Goal: Transaction & Acquisition: Purchase product/service

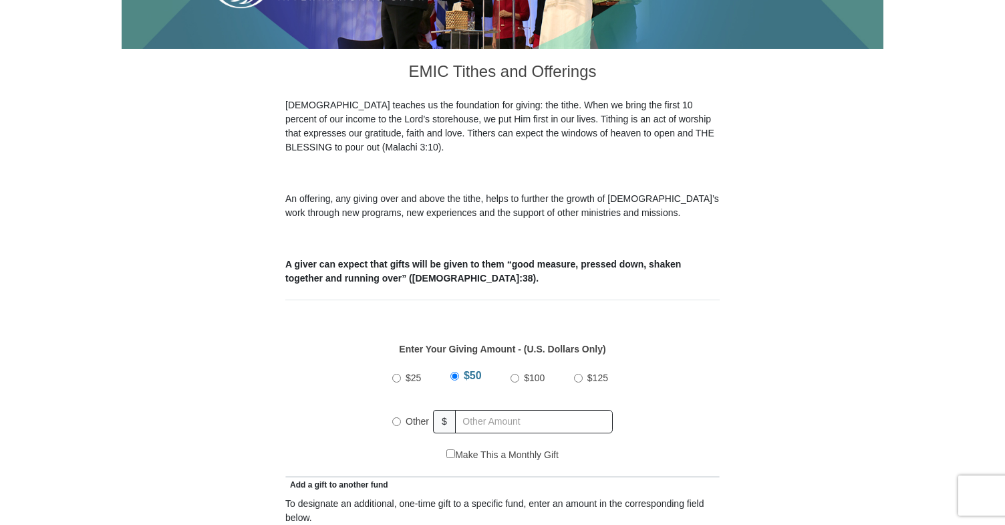
scroll to position [340, 0]
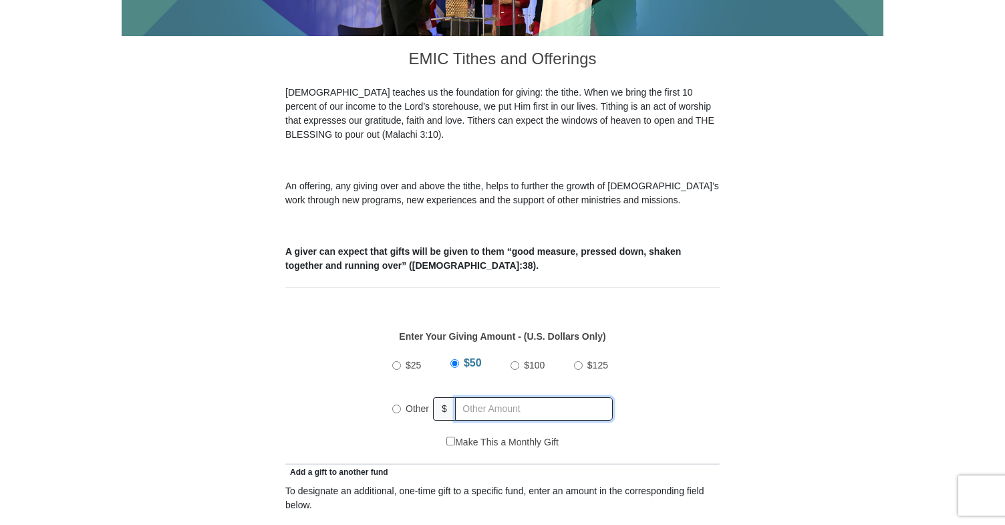
radio input "true"
click at [495, 397] on input "text" at bounding box center [536, 408] width 153 height 23
type input "4"
click at [473, 360] on span "$50" at bounding box center [472, 365] width 15 height 11
click at [460, 361] on input "$50" at bounding box center [455, 365] width 9 height 9
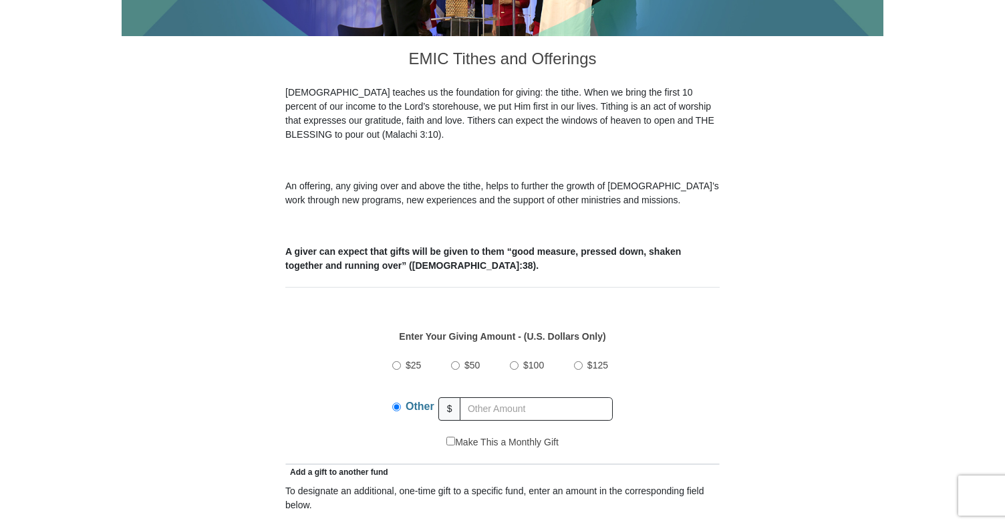
radio input "true"
click at [487, 400] on input "text" at bounding box center [536, 408] width 153 height 23
click at [473, 360] on span "$50" at bounding box center [472, 365] width 15 height 11
click at [460, 361] on input "$50" at bounding box center [455, 365] width 9 height 9
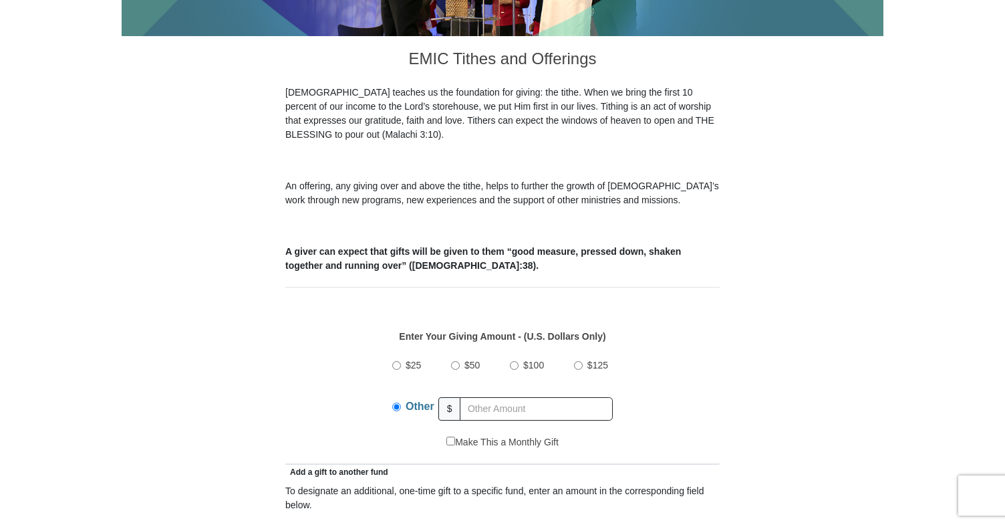
radio input "true"
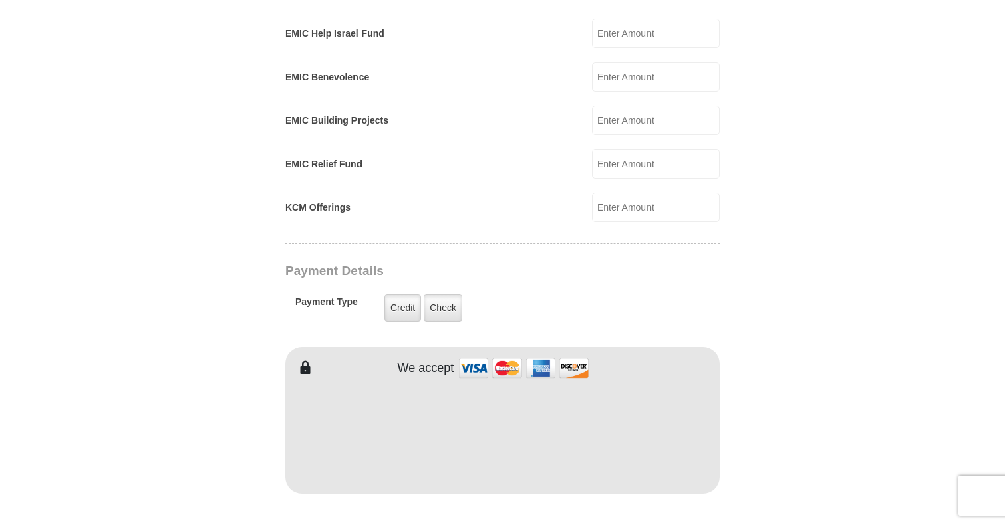
scroll to position [852, 0]
click at [444, 295] on label "Check" at bounding box center [443, 307] width 39 height 27
click at [0, 0] on input "Check" at bounding box center [0, 0] width 0 height 0
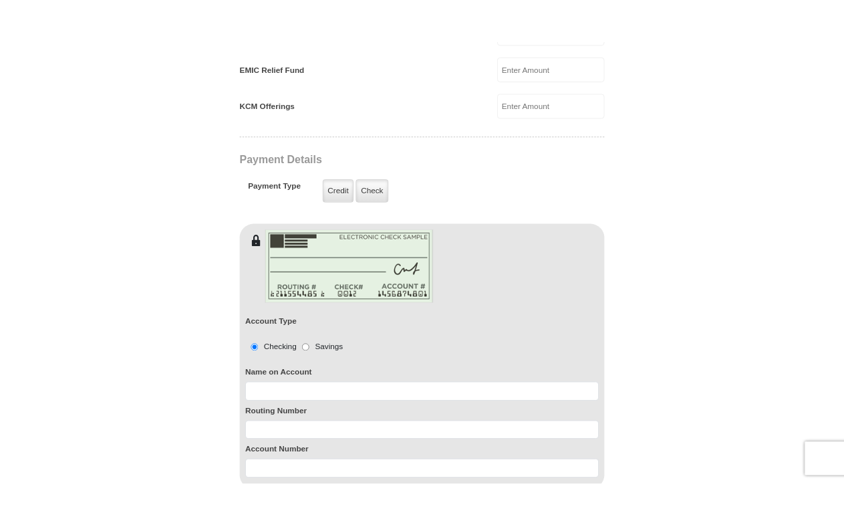
scroll to position [999, 0]
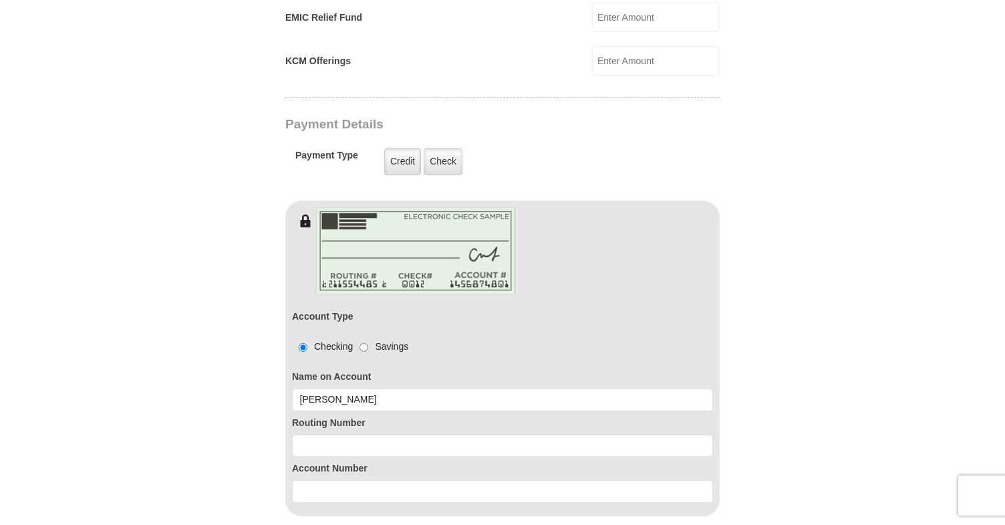
type input "[PERSON_NAME]"
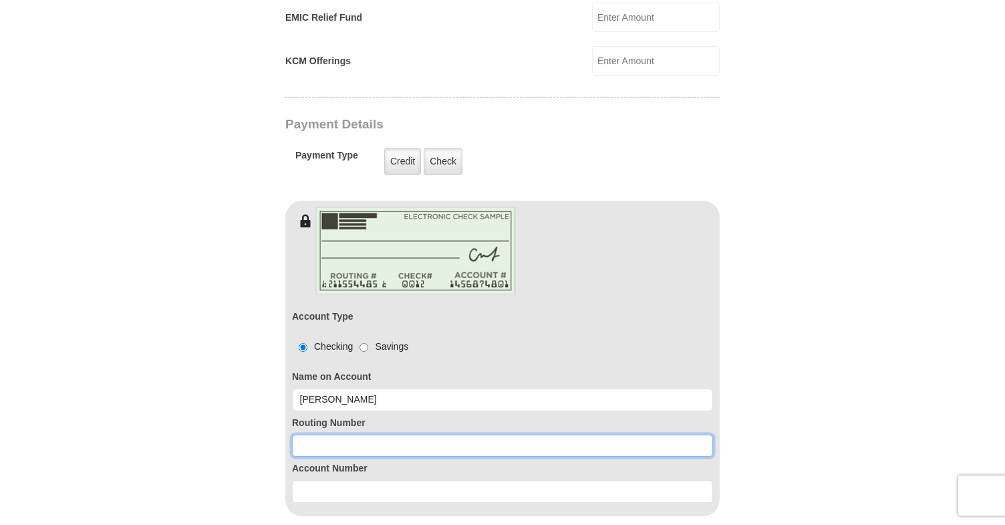
click at [622, 434] on input at bounding box center [502, 445] width 421 height 23
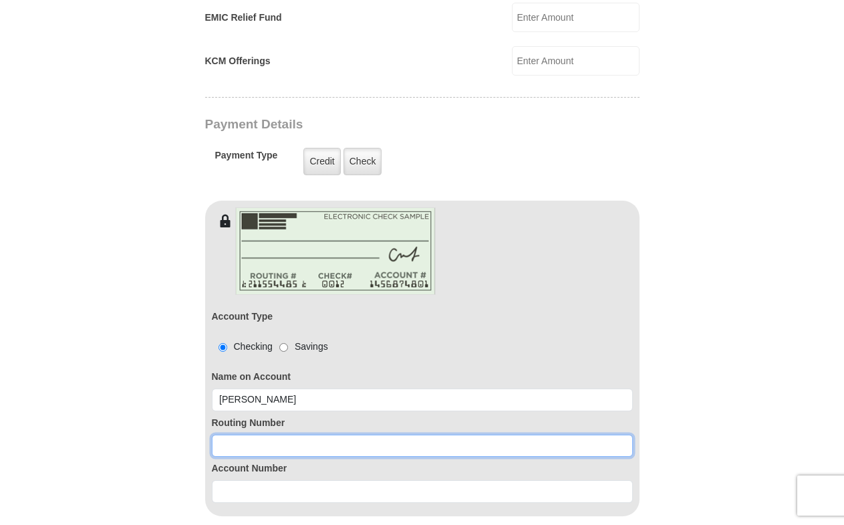
click at [378, 434] on input at bounding box center [422, 445] width 421 height 23
paste input "314089681"
type input "314089681"
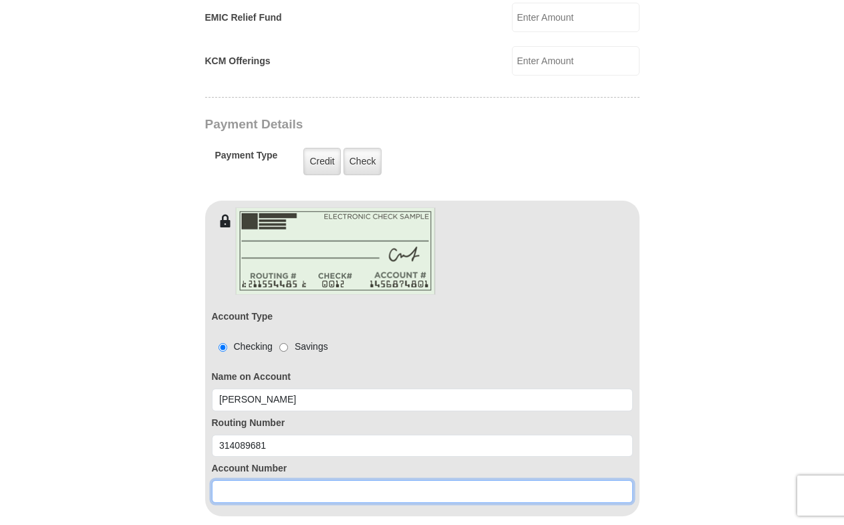
click at [287, 480] on input at bounding box center [422, 491] width 421 height 23
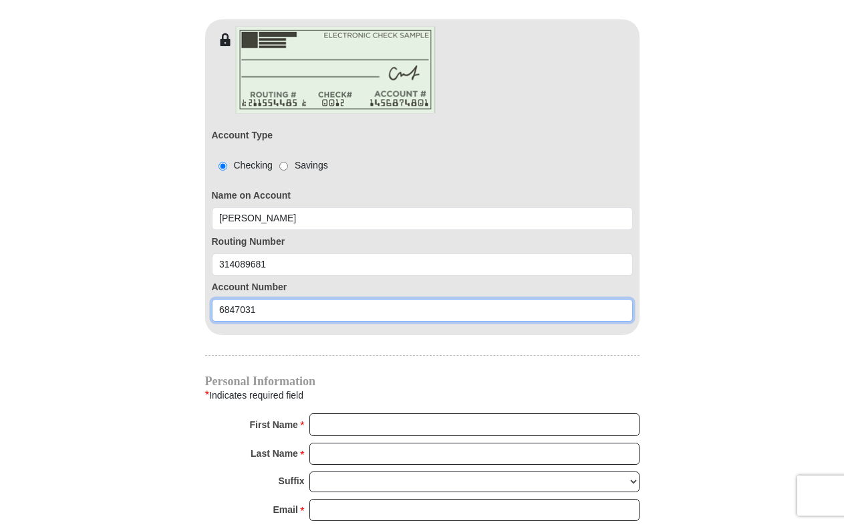
scroll to position [1218, 0]
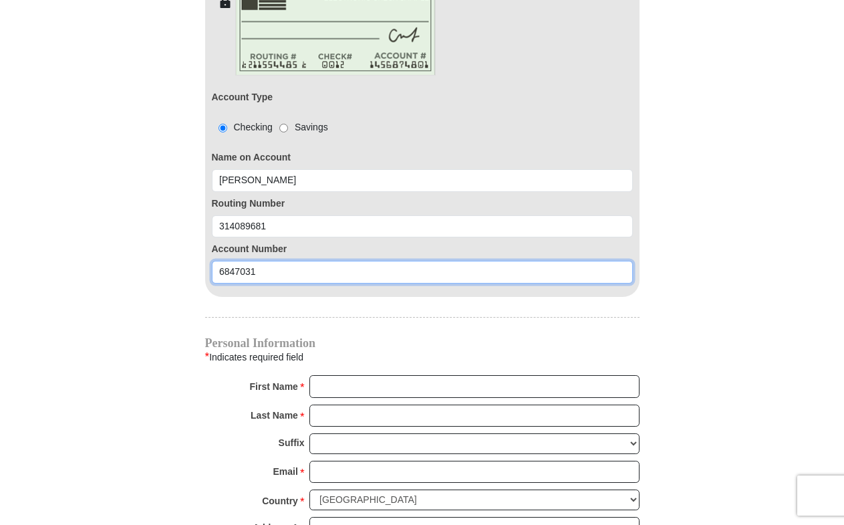
type input "6847031"
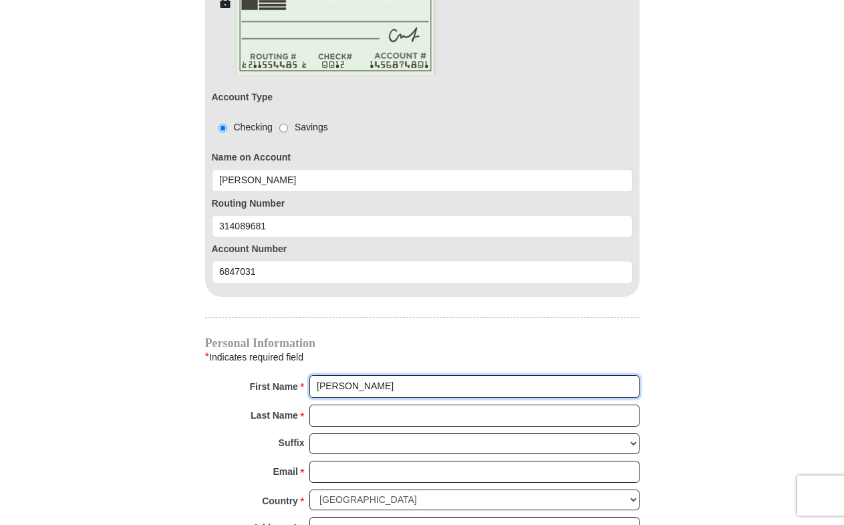
type input "[PERSON_NAME]"
type input "D"
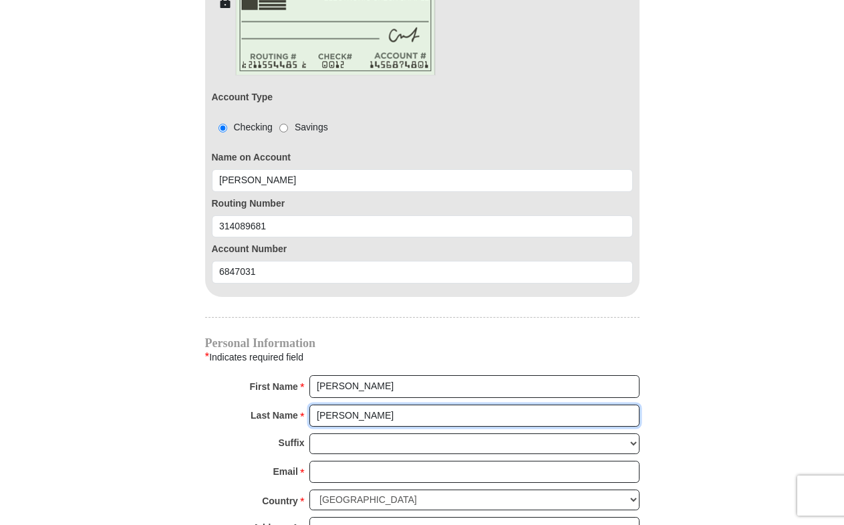
type input "[PERSON_NAME]"
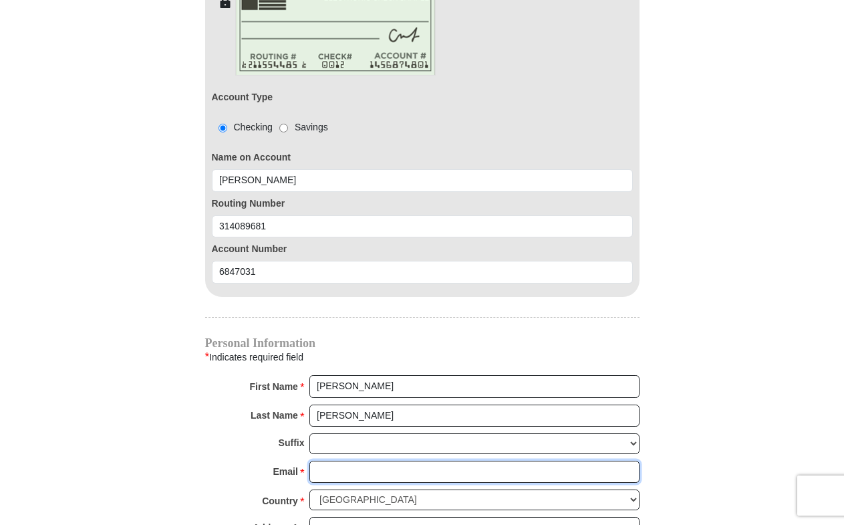
type input "[PERSON_NAME]"
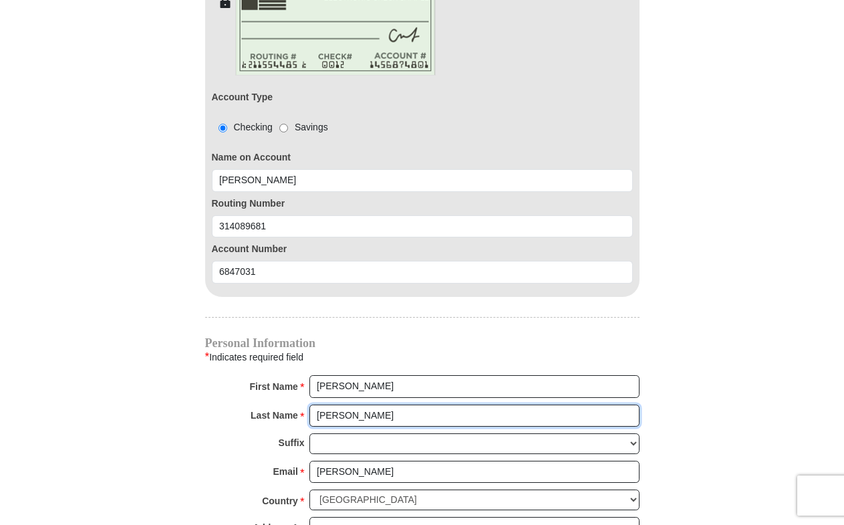
type input "5126601781"
type input "[PERSON_NAME]"
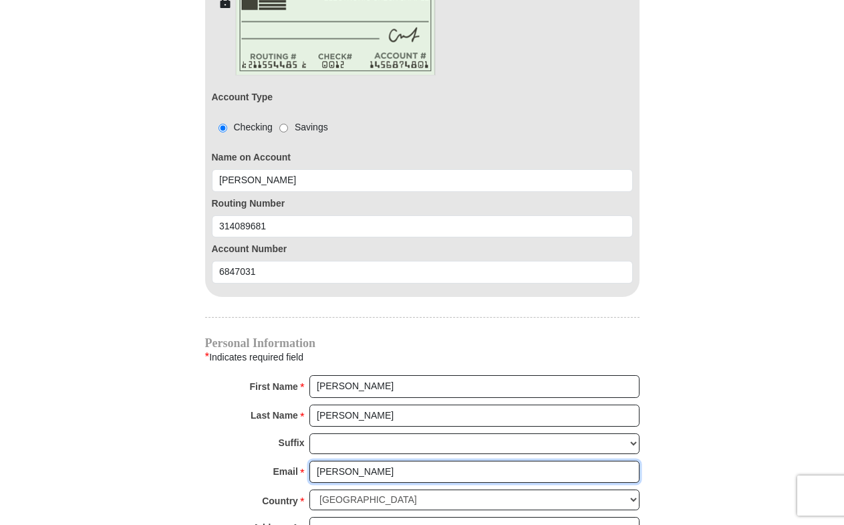
click at [365, 461] on input "[PERSON_NAME]" at bounding box center [474, 472] width 330 height 23
type input "sj"
type input "[EMAIL_ADDRESS][DOMAIN_NAME]"
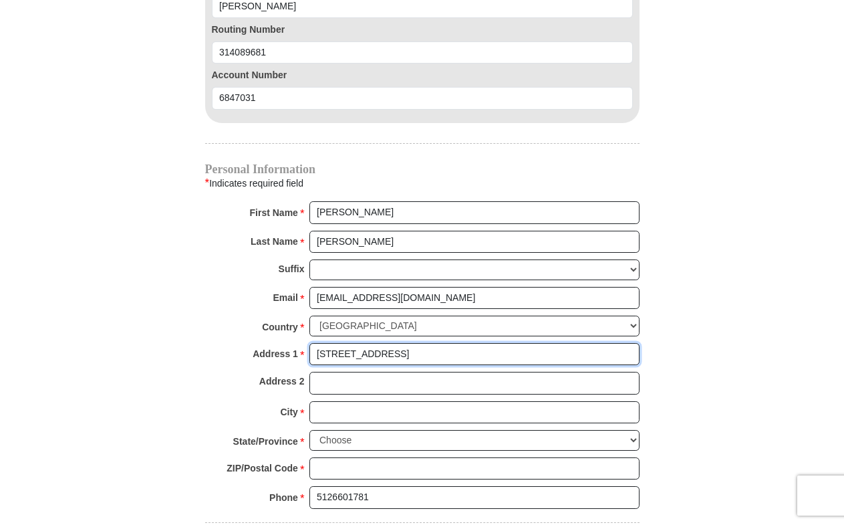
scroll to position [1399, 0]
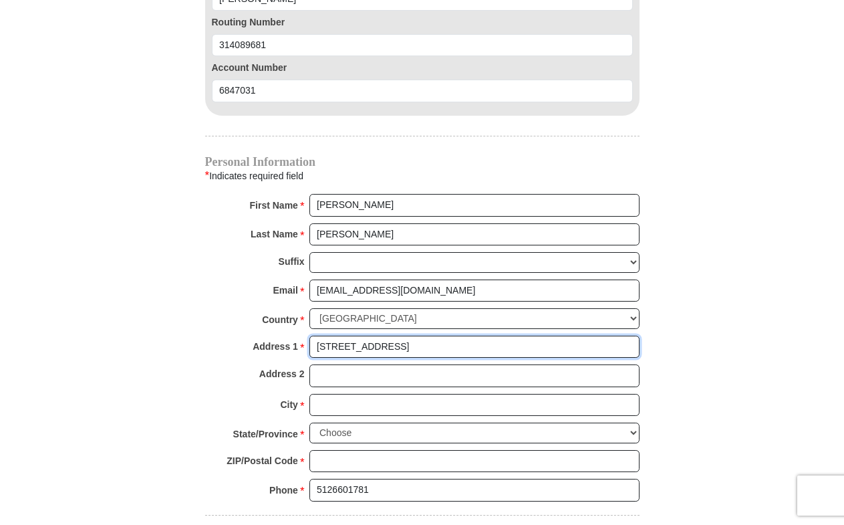
type input "[STREET_ADDRESS]"
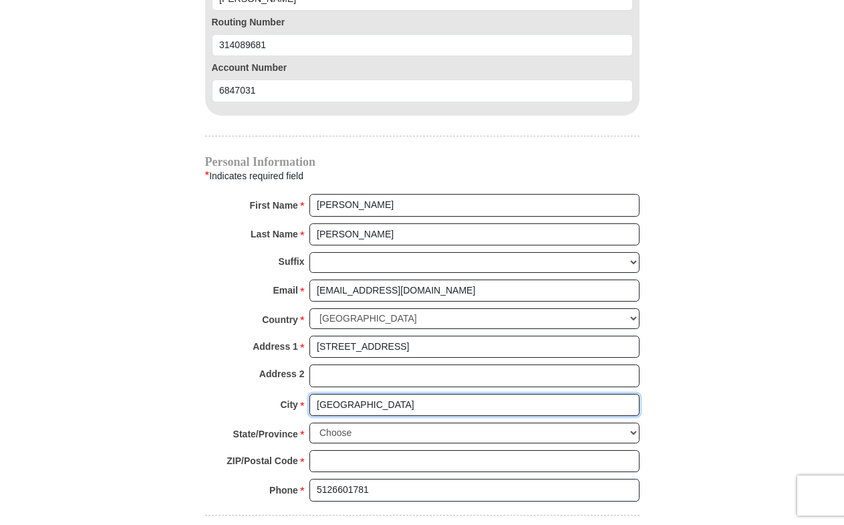
type input "[GEOGRAPHIC_DATA]"
select select "[GEOGRAPHIC_DATA]"
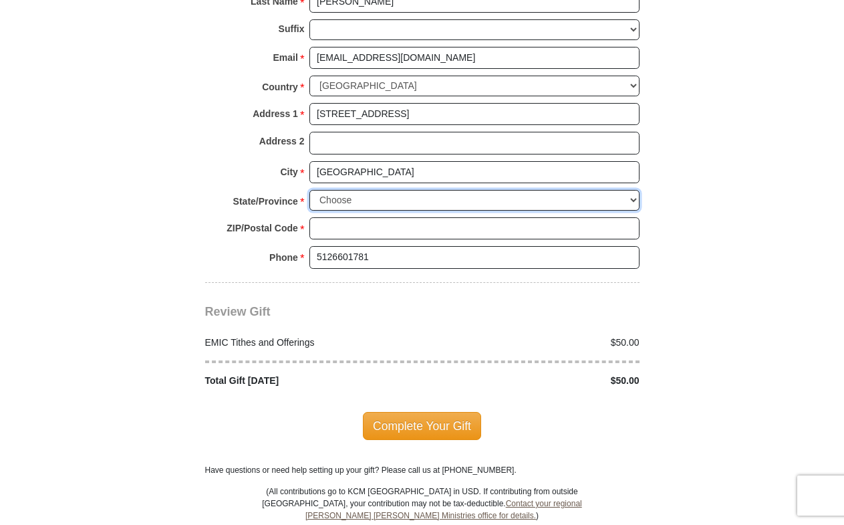
scroll to position [1637, 0]
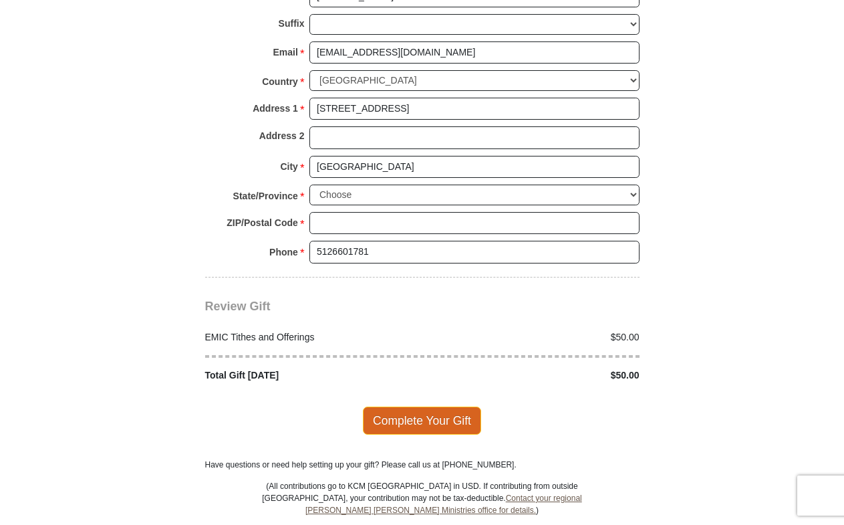
click at [423, 406] on span "Complete Your Gift" at bounding box center [422, 420] width 118 height 28
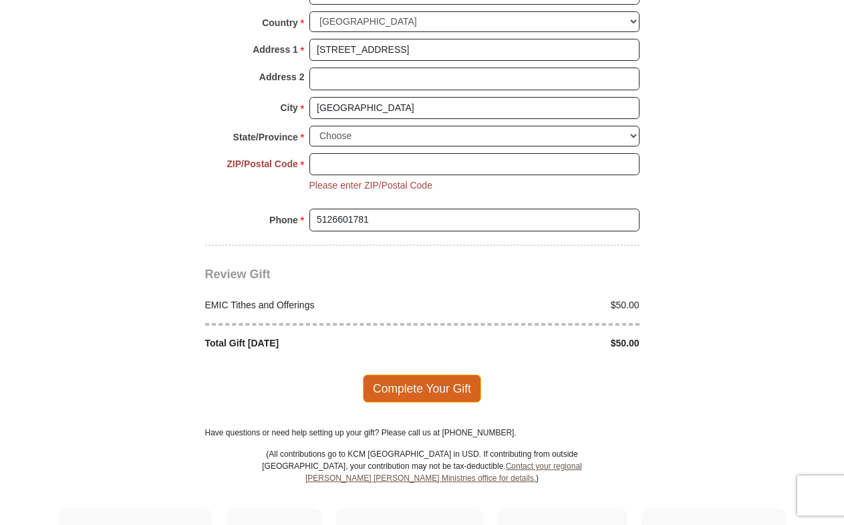
scroll to position [1692, 0]
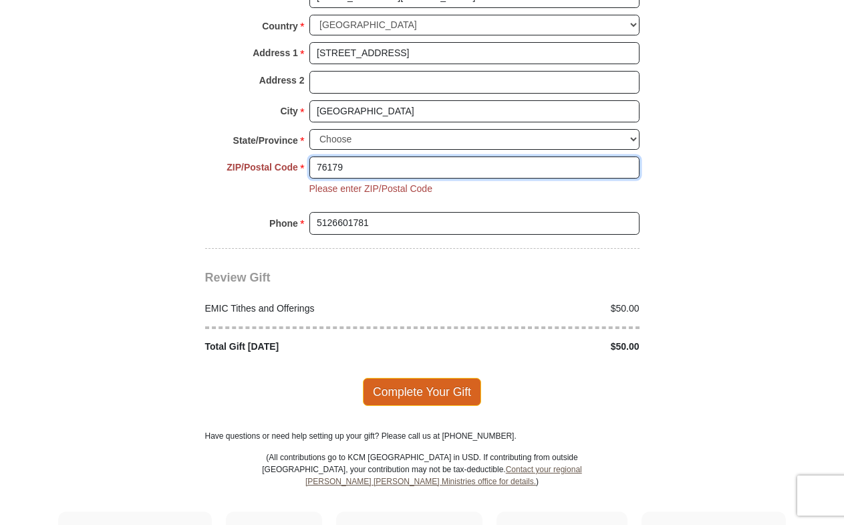
type input "76179"
click at [434, 378] on span "Complete Your Gift" at bounding box center [422, 392] width 118 height 28
